Goal: Transaction & Acquisition: Purchase product/service

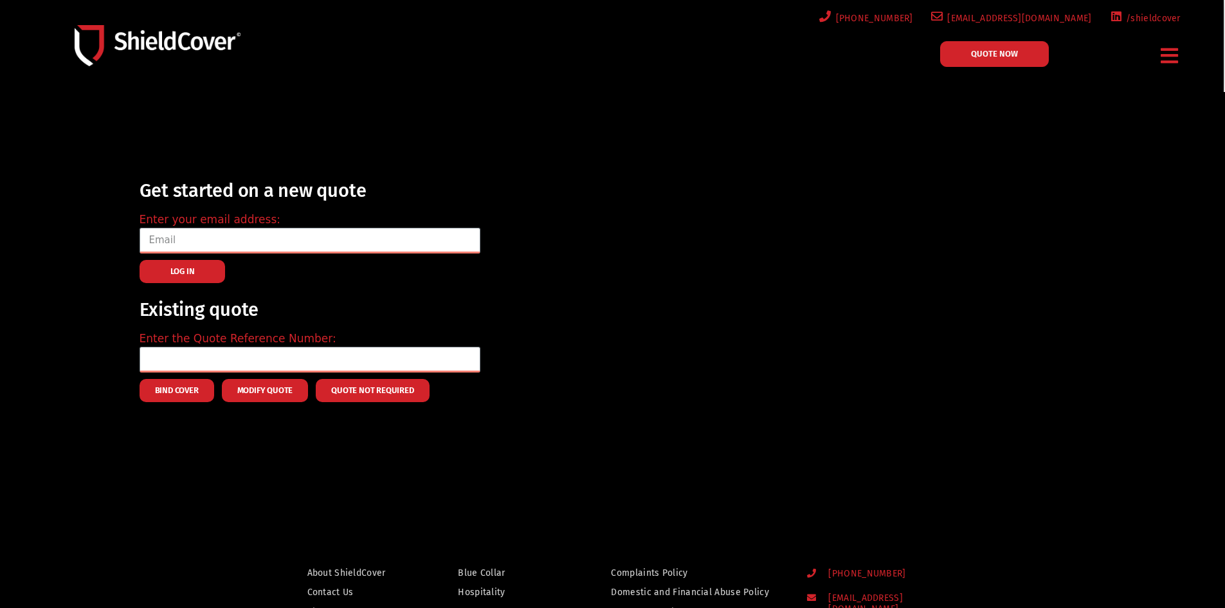
click at [1186, 52] on div "Menu Blue Collar Hospitality Property Owners Small Retailers Accident & Sicknes…" at bounding box center [1169, 56] width 43 height 42
click at [1172, 55] on icon "Menu Toggle" at bounding box center [1169, 56] width 17 height 20
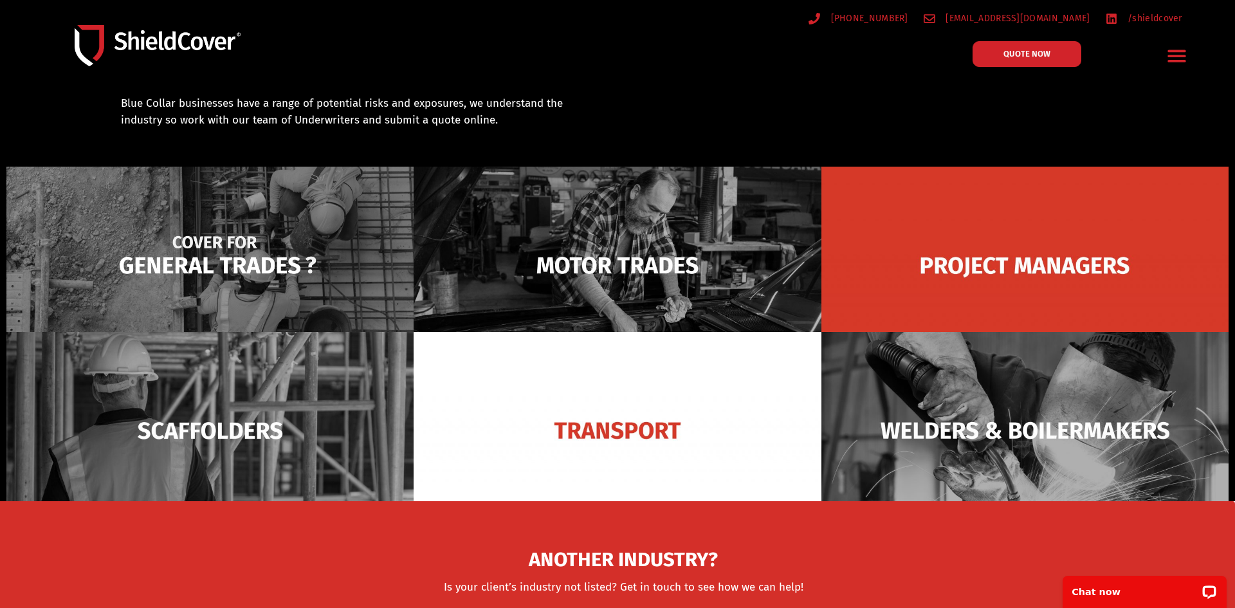
click at [229, 289] on img at bounding box center [209, 265] width 407 height 197
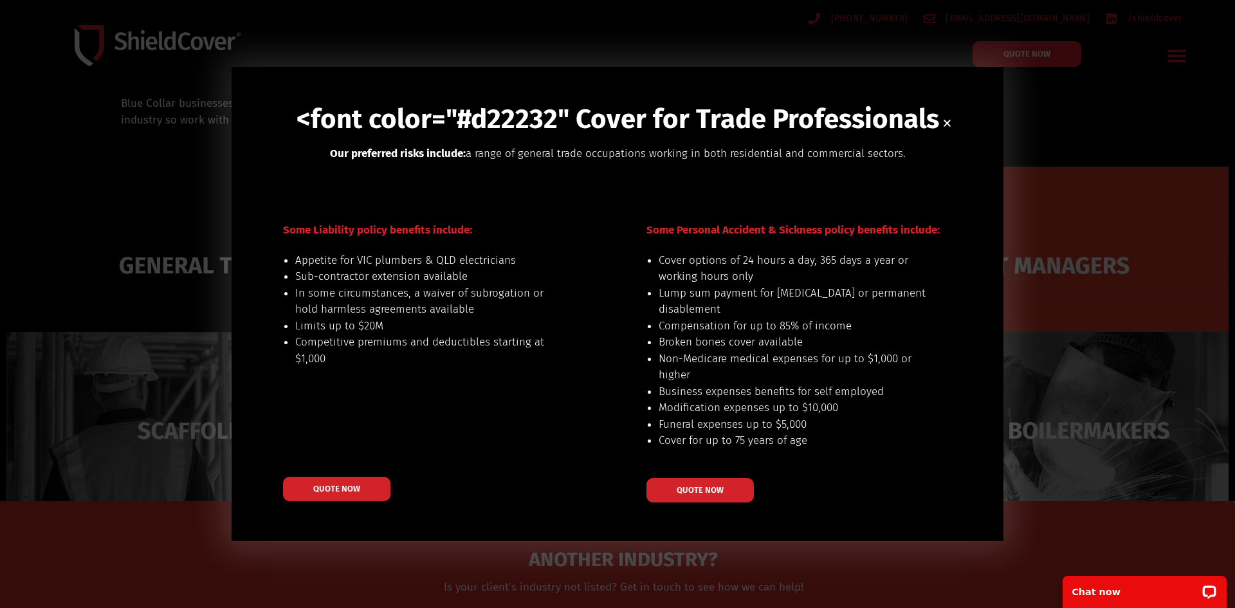
click at [1062, 154] on div "<font color="#d22232" Cover for Trade Professionals Our preferred risks include…" at bounding box center [617, 304] width 1235 height 608
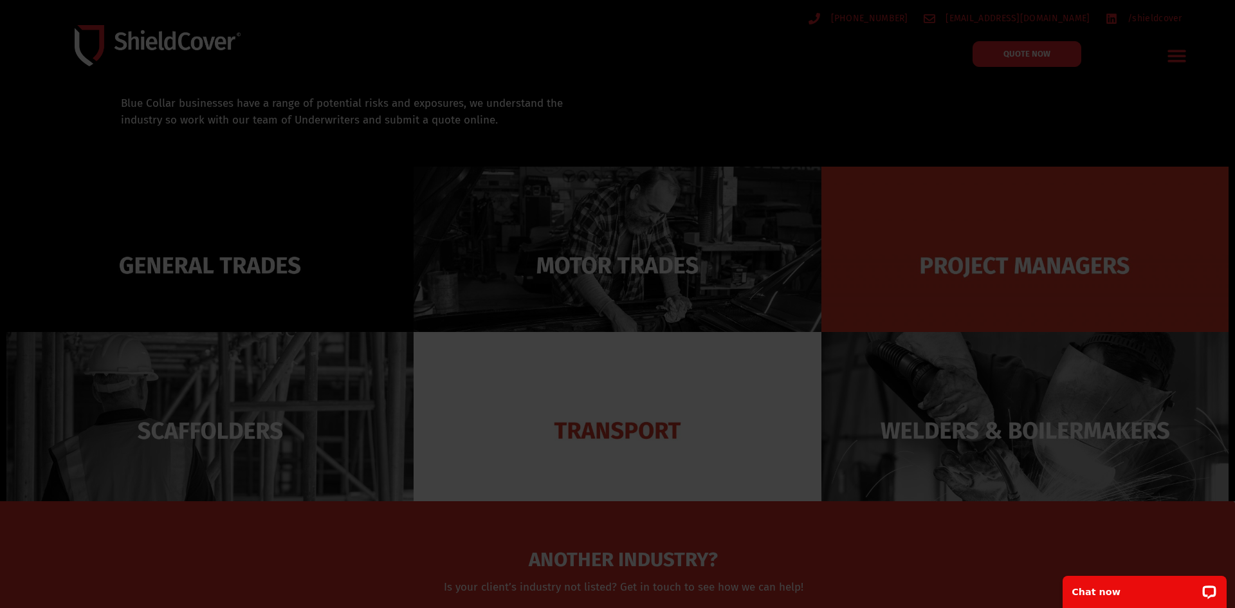
drag, startPoint x: 198, startPoint y: 487, endPoint x: 487, endPoint y: 492, distance: 289.4
click at [201, 487] on div "<font color="#d22232" Cover for Trade Professionals Our preferred risks include…" at bounding box center [617, 304] width 1235 height 608
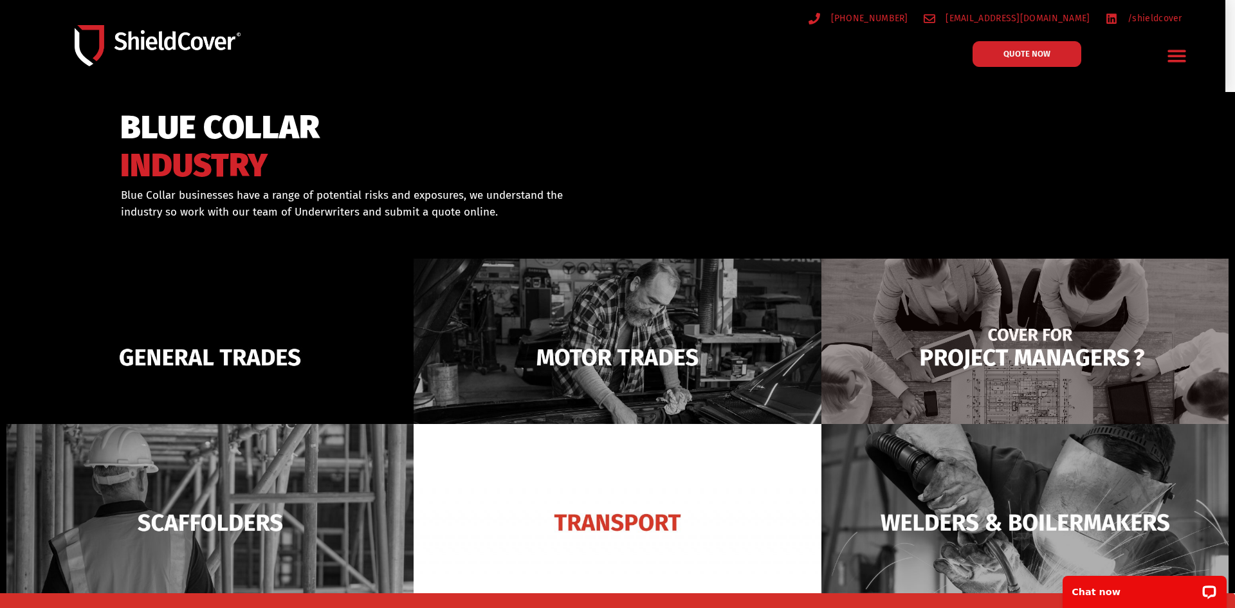
click at [940, 327] on img at bounding box center [1024, 357] width 407 height 197
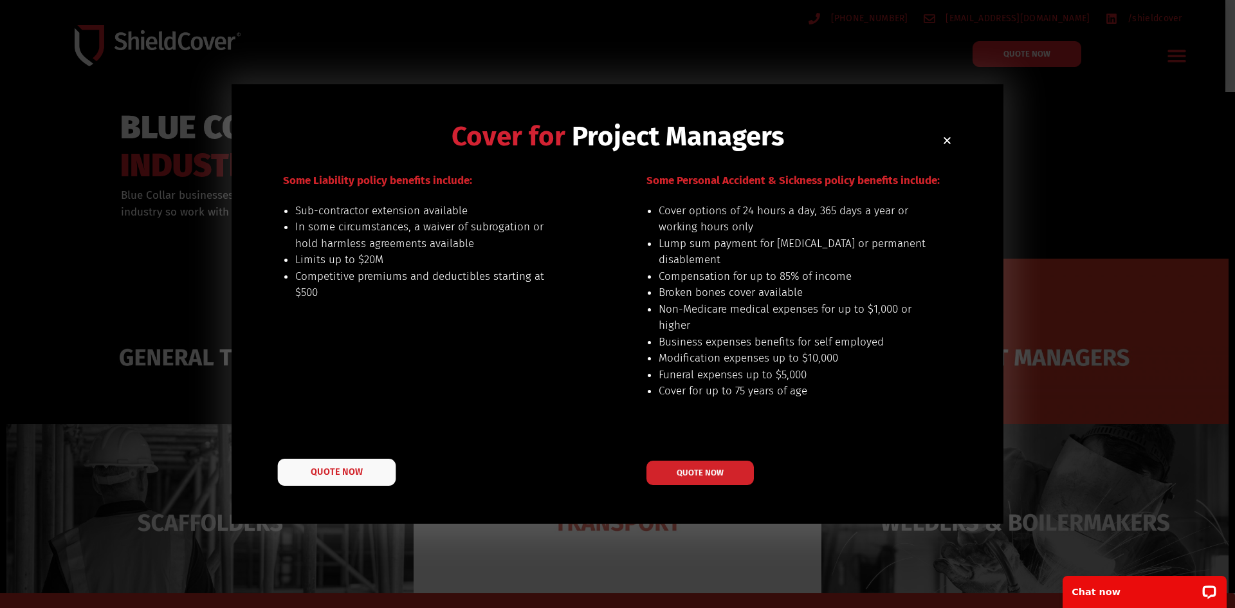
click at [367, 475] on link "QUOTE NOW" at bounding box center [337, 471] width 118 height 27
